Goal: Download file/media

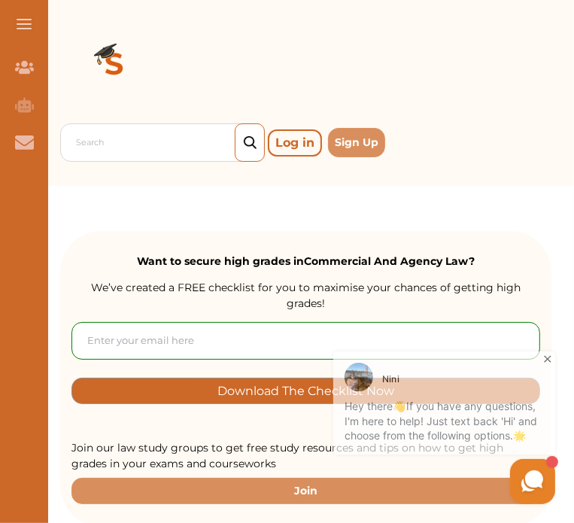
click at [543, 360] on icon at bounding box center [547, 355] width 15 height 15
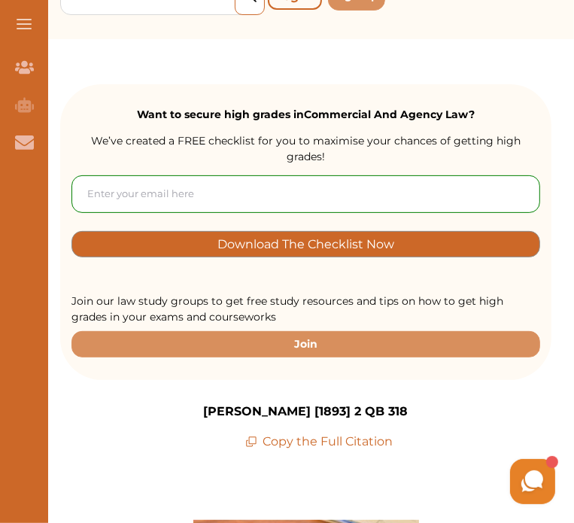
scroll to position [165, 0]
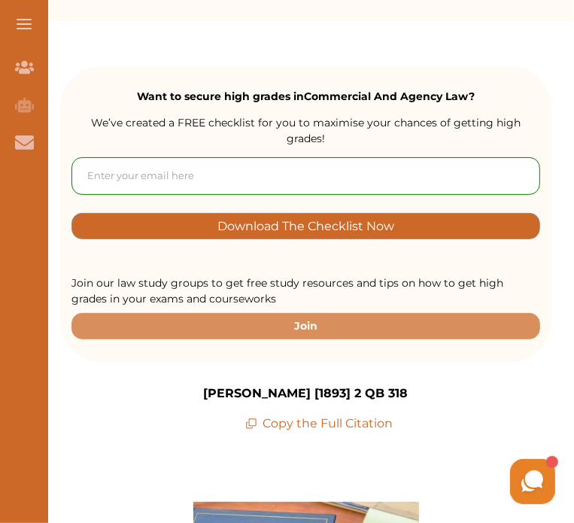
click at [287, 161] on input "email" at bounding box center [305, 176] width 469 height 38
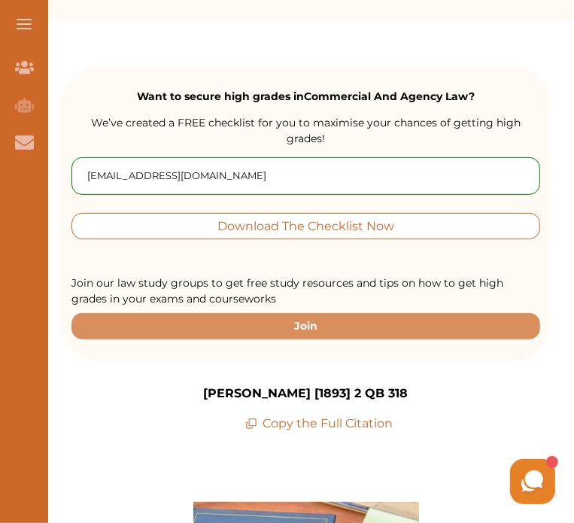
type input "lucy1964winter@gmail.com"
click at [298, 217] on p "Download The Checklist Now" at bounding box center [305, 225] width 177 height 17
